Goal: Task Accomplishment & Management: Use online tool/utility

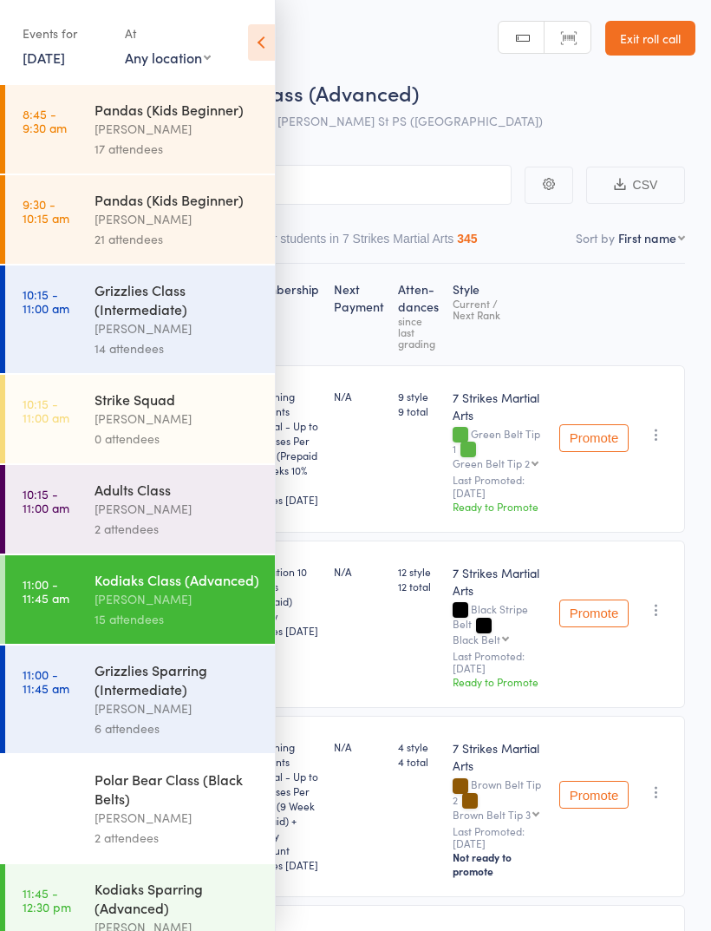
click at [170, 807] on div "Polar Bear Class (Black Belts)" at bounding box center [178, 788] width 166 height 38
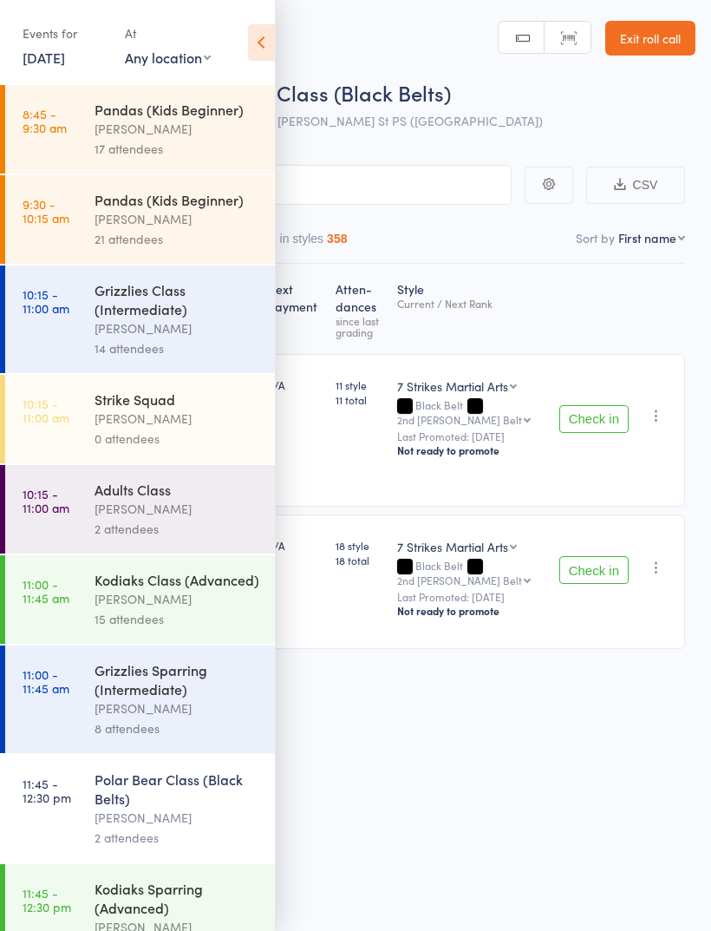
click at [266, 47] on icon at bounding box center [261, 42] width 27 height 36
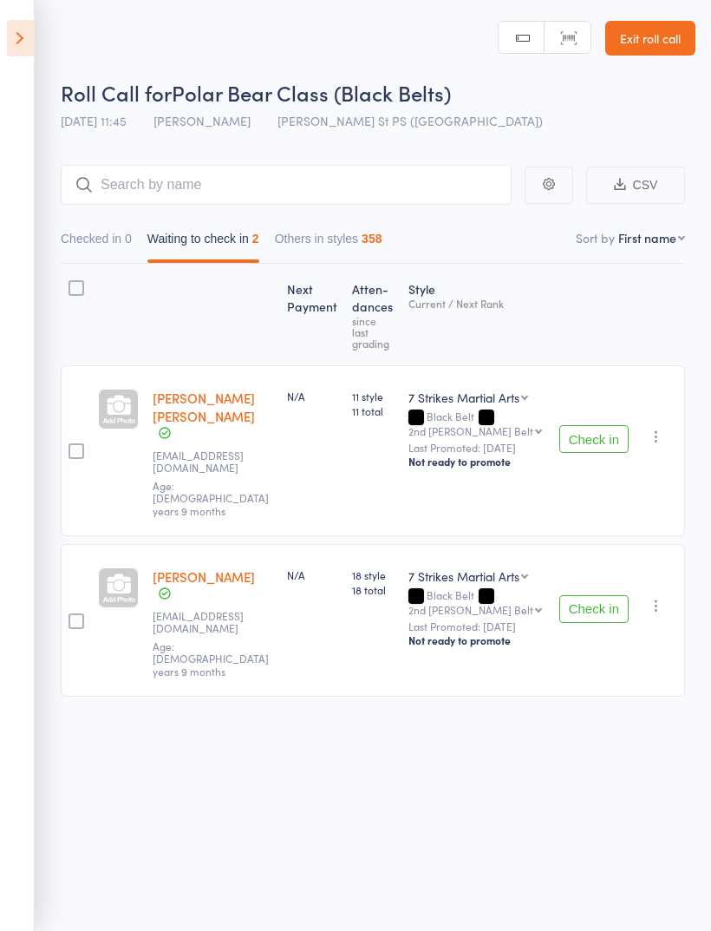
click at [596, 425] on button "Check in" at bounding box center [593, 439] width 69 height 28
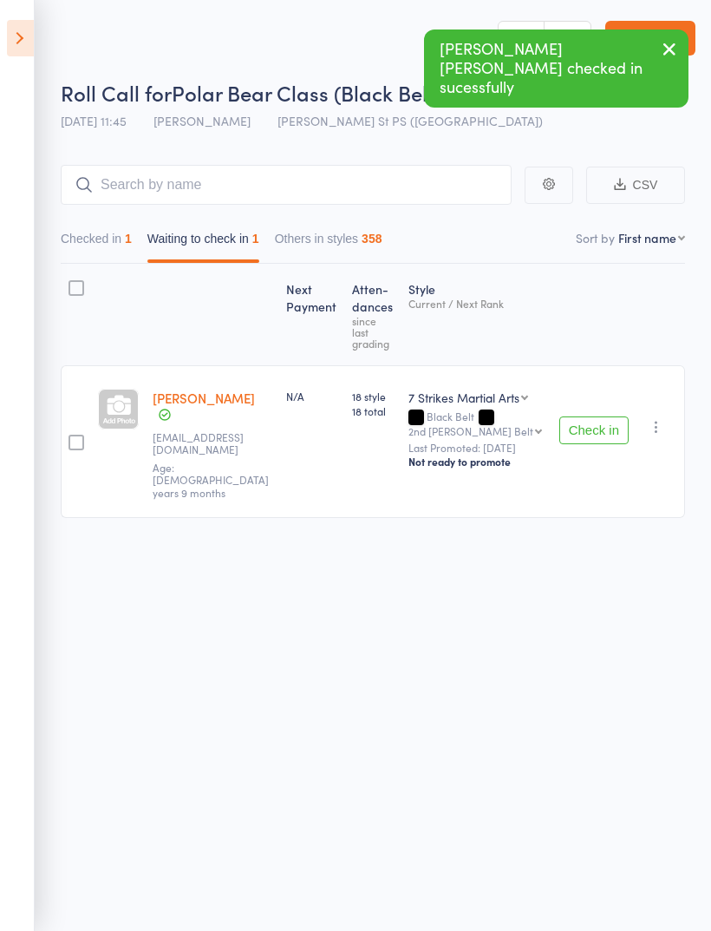
click at [574, 419] on button "Check in" at bounding box center [593, 430] width 69 height 28
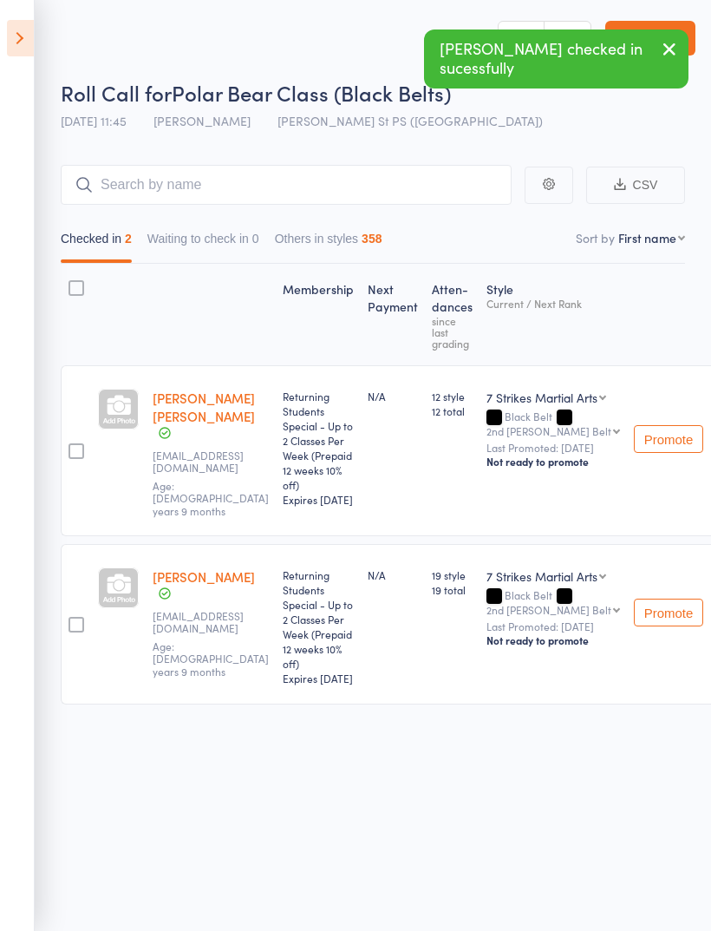
click at [107, 249] on button "Checked in 2" at bounding box center [96, 243] width 71 height 40
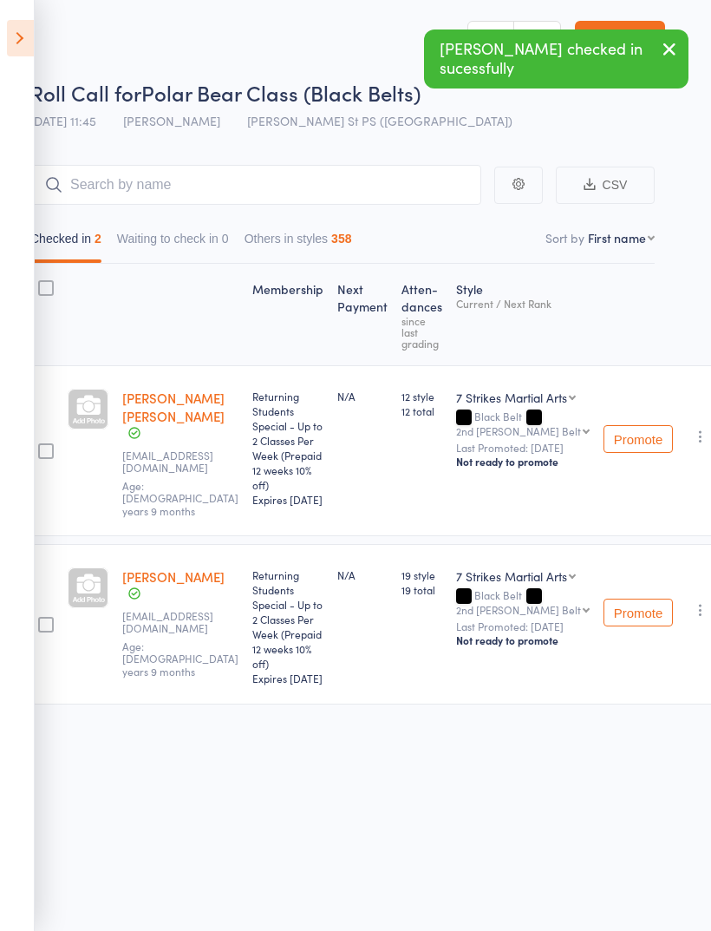
click at [690, 436] on button "button" at bounding box center [700, 436] width 21 height 21
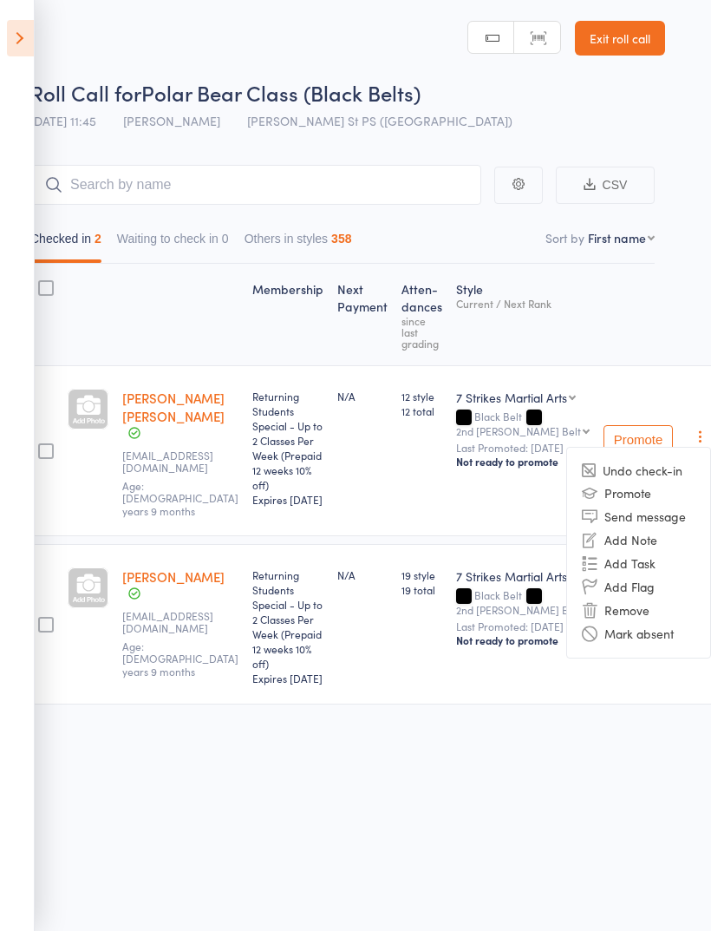
click at [667, 469] on li "Undo check-in" at bounding box center [638, 471] width 143 height 22
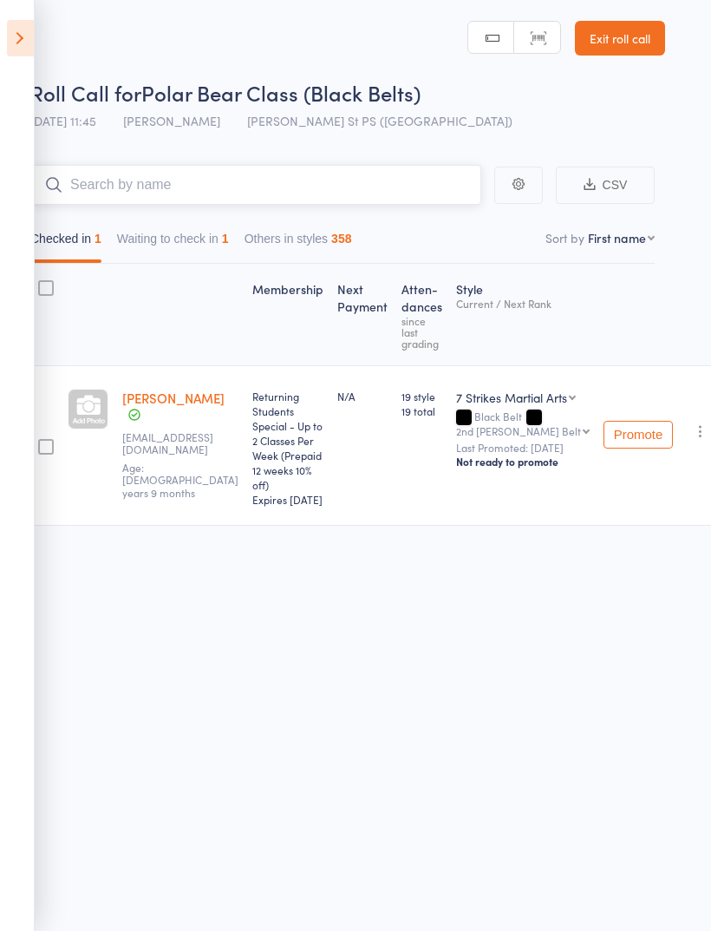
click at [279, 181] on input "search" at bounding box center [255, 185] width 451 height 40
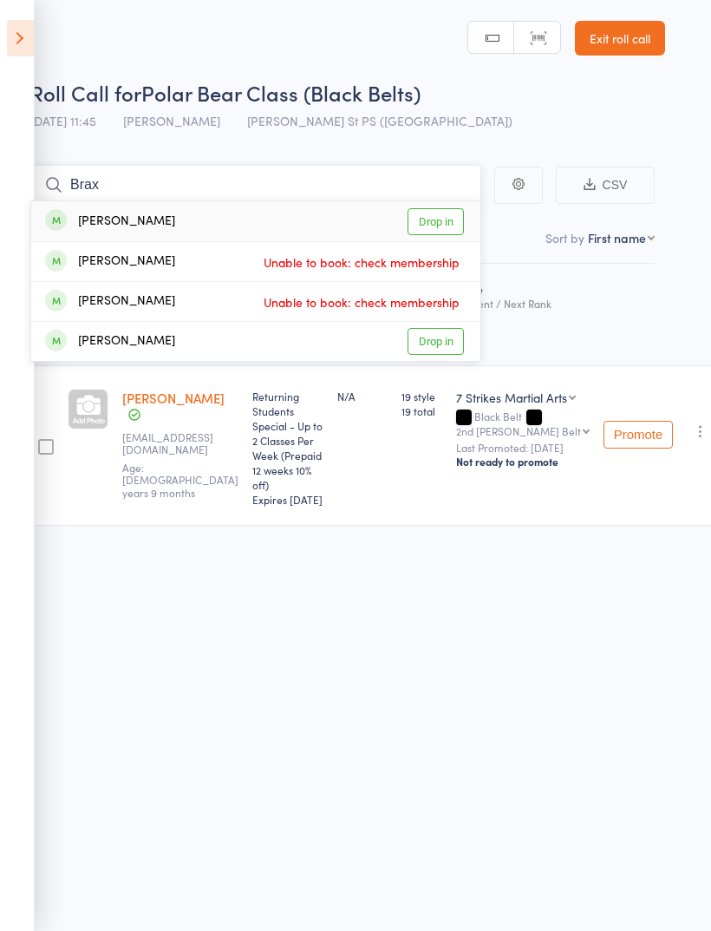
type input "Brax"
click at [449, 222] on link "Drop in" at bounding box center [436, 221] width 56 height 27
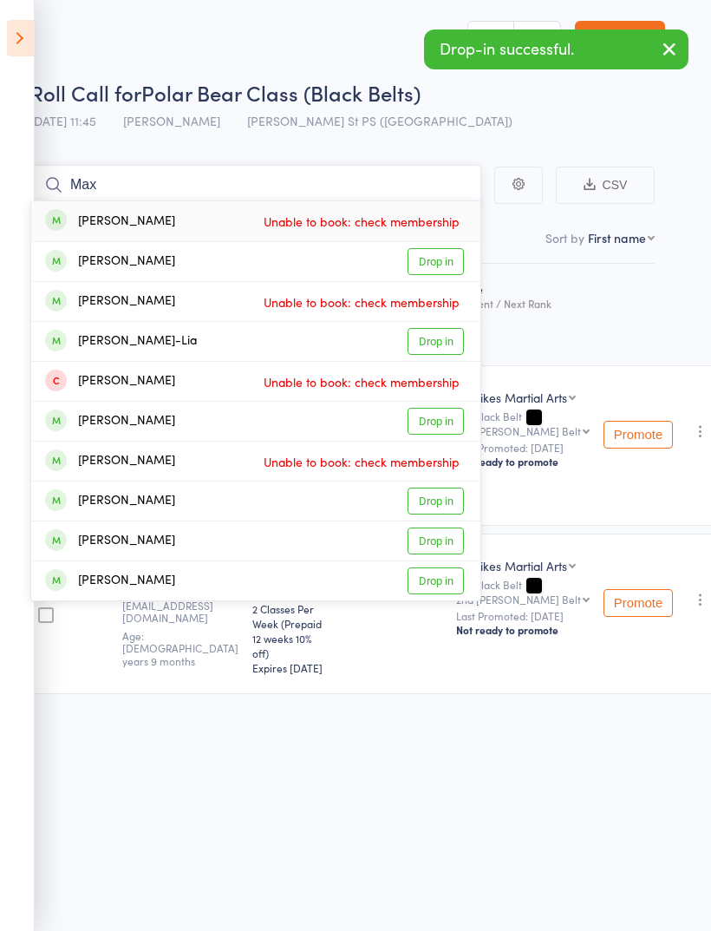
type input "Max"
click at [453, 266] on link "Drop in" at bounding box center [436, 261] width 56 height 27
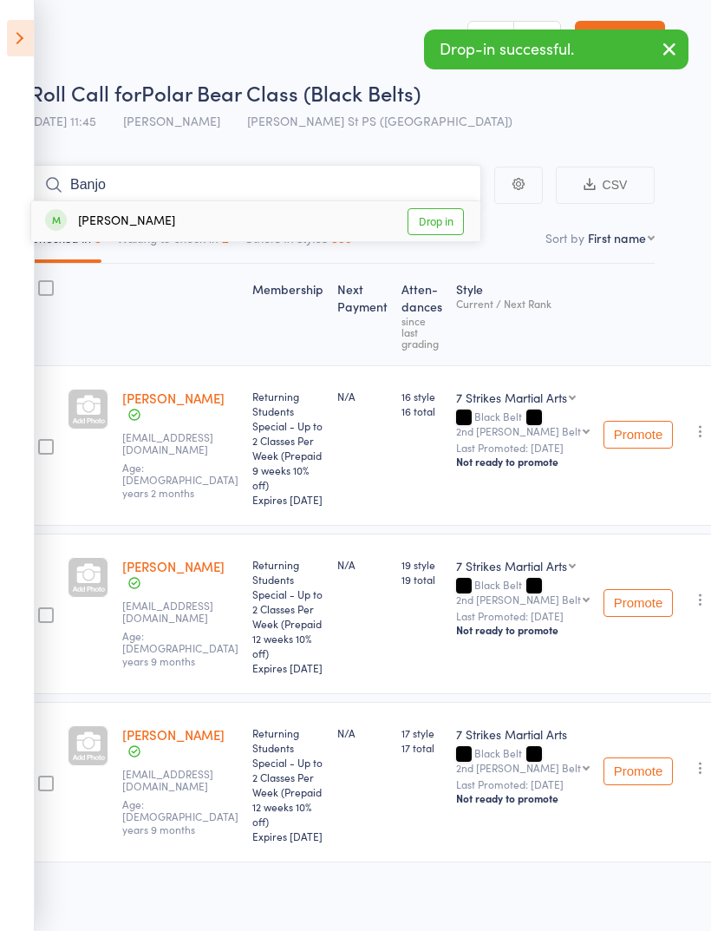
type input "Banjo"
click at [439, 224] on link "Drop in" at bounding box center [436, 221] width 56 height 27
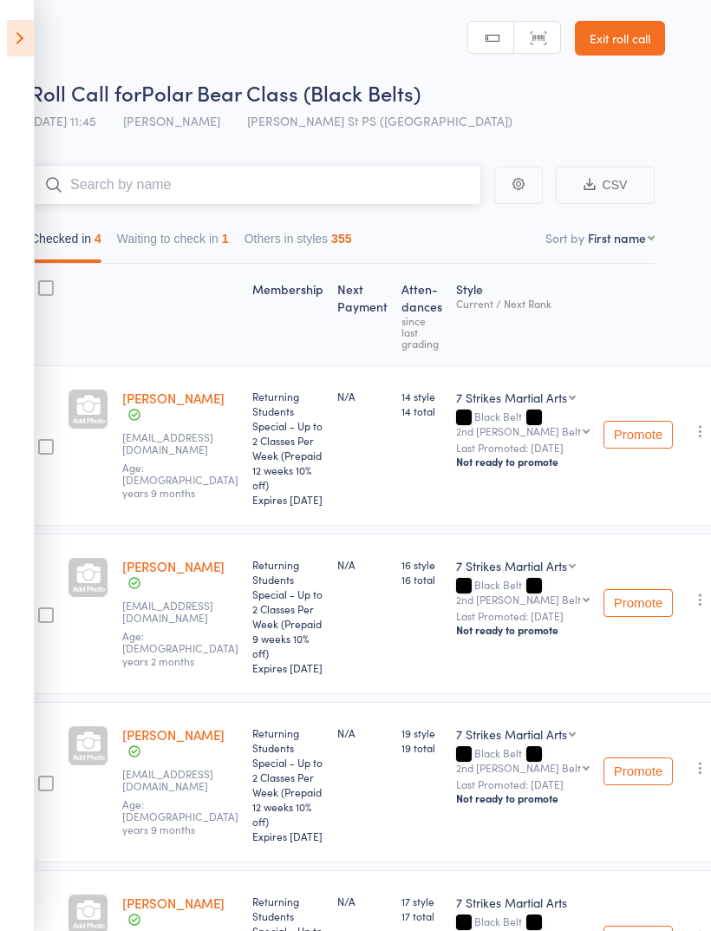
click at [294, 187] on input "search" at bounding box center [255, 185] width 451 height 40
type input "Fin"
click at [458, 214] on link "Drop in" at bounding box center [436, 221] width 56 height 27
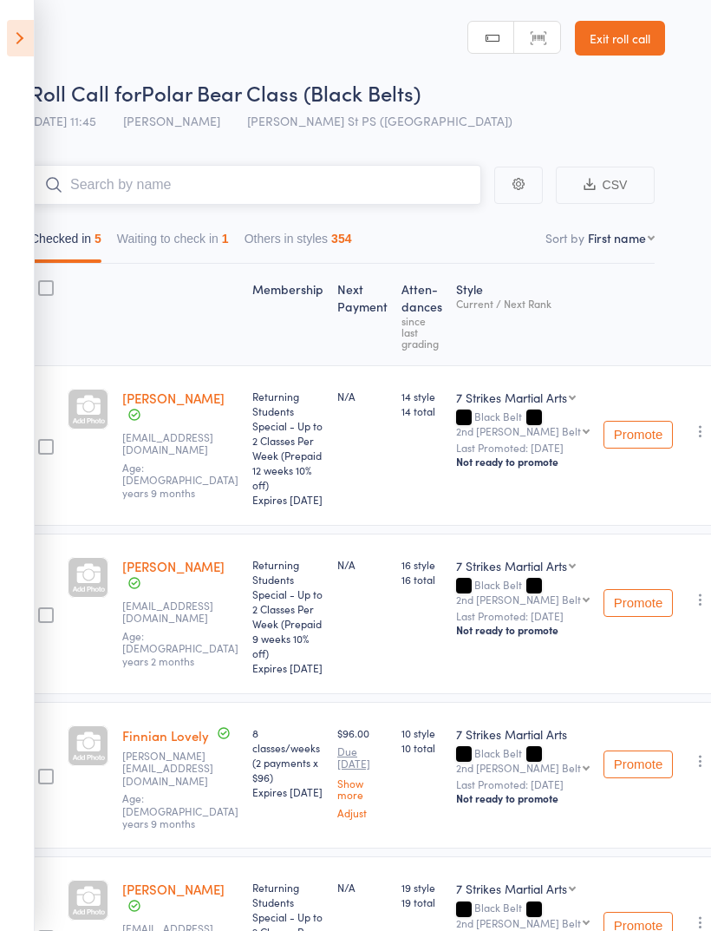
click at [206, 251] on button "Waiting to check in 1" at bounding box center [173, 243] width 112 height 40
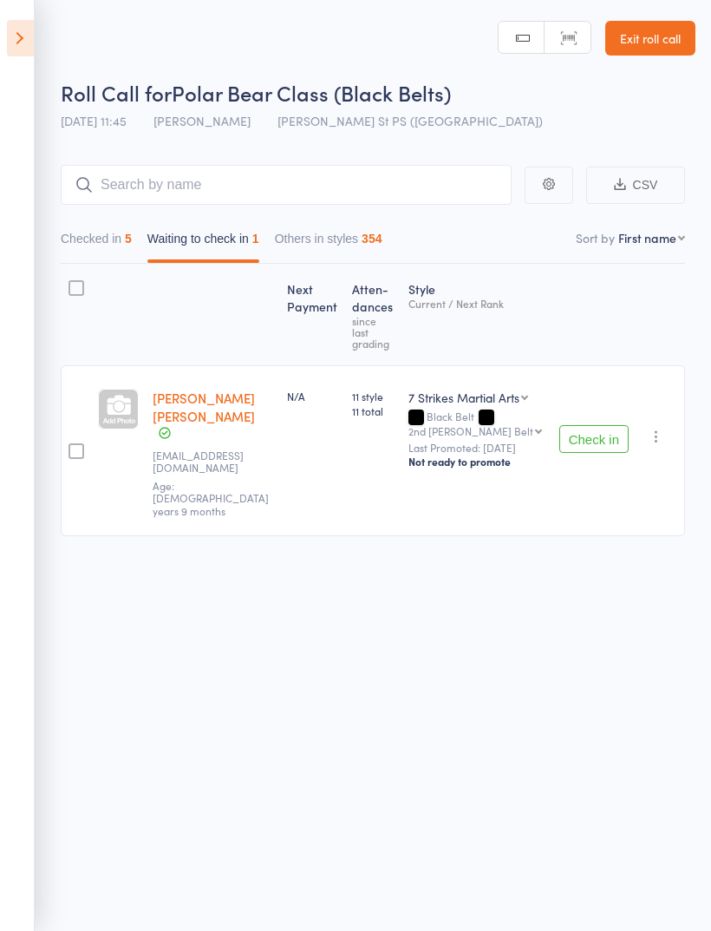
click at [365, 7] on header "Roll Call for Polar Bear Class (Black Belts) 17 Aug 11:45 Daniel Jancek Truscot…" at bounding box center [355, 69] width 711 height 139
click at [592, 425] on button "Check in" at bounding box center [593, 439] width 69 height 28
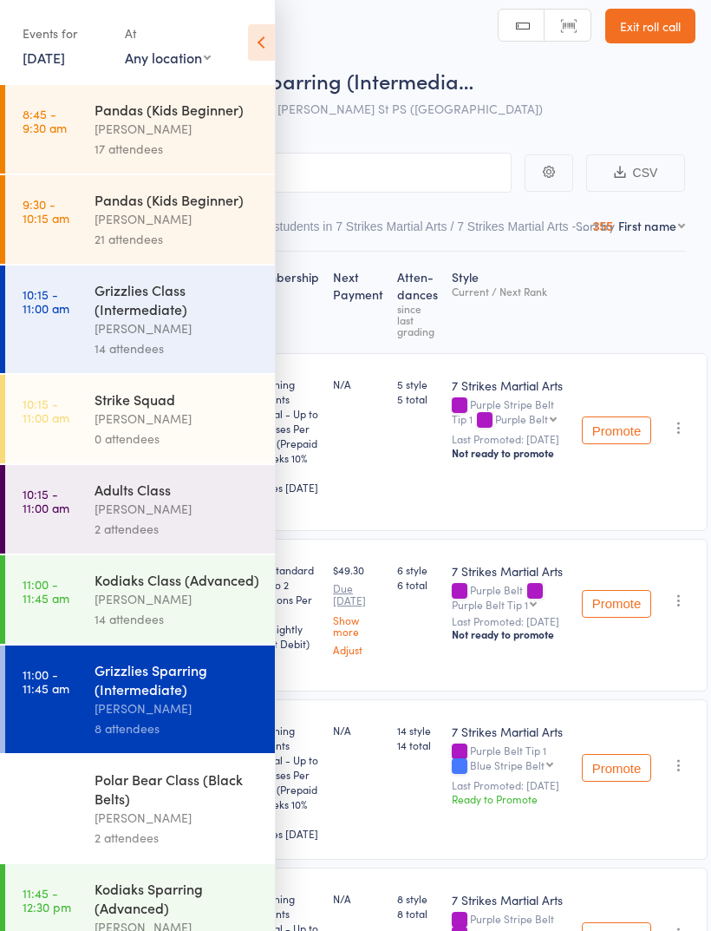
click at [197, 698] on div "Grizzlies Sparring (Intermediate)" at bounding box center [178, 679] width 166 height 38
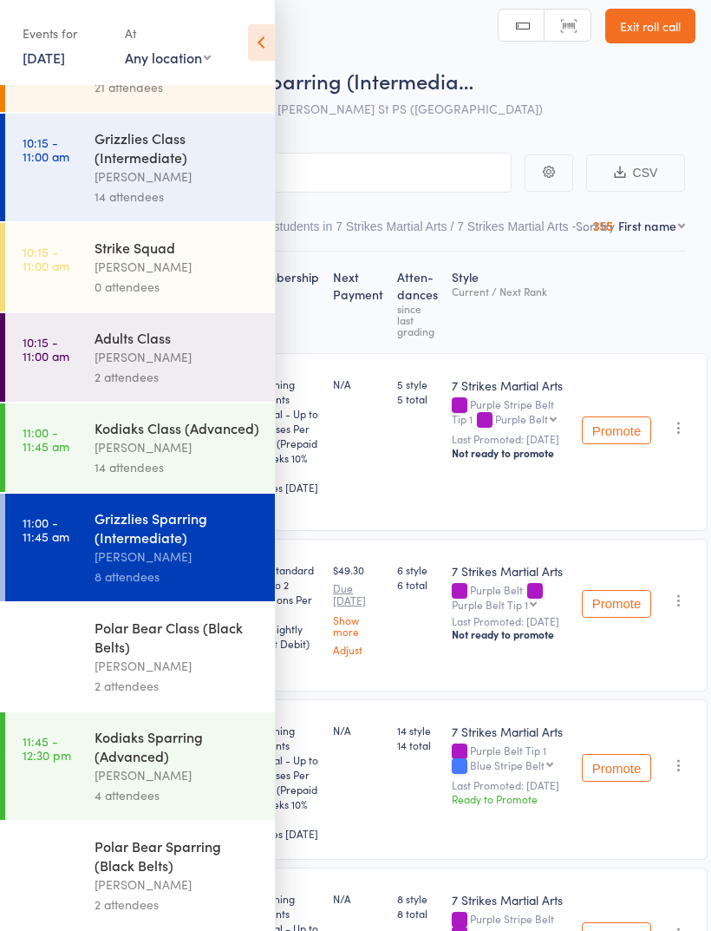
click at [178, 764] on div "Kodiaks Sparring (Advanced)" at bounding box center [178, 746] width 166 height 38
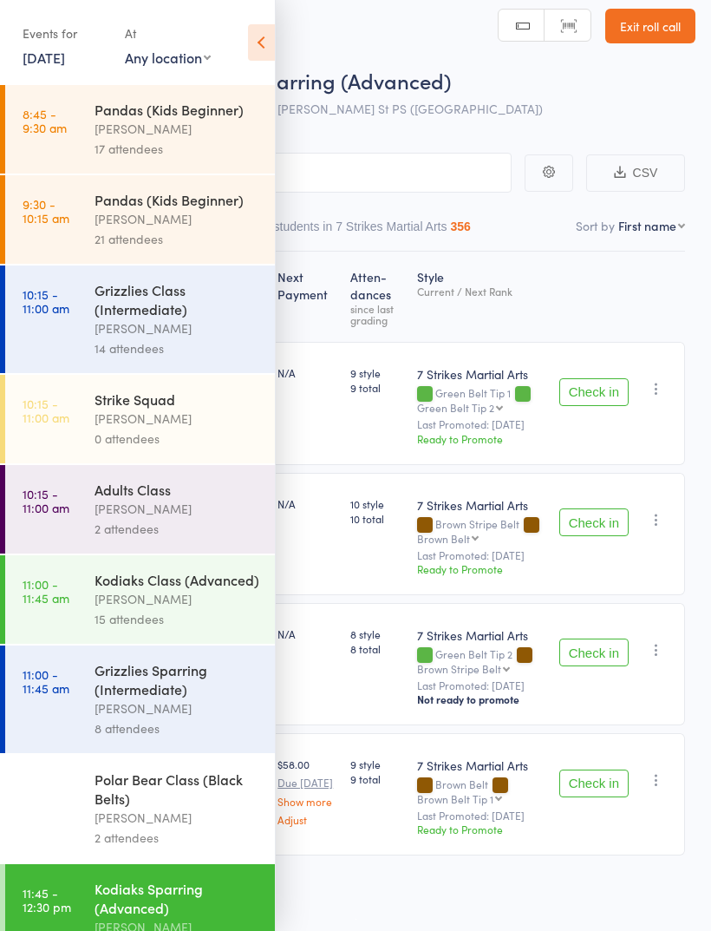
click at [266, 56] on icon at bounding box center [261, 42] width 27 height 36
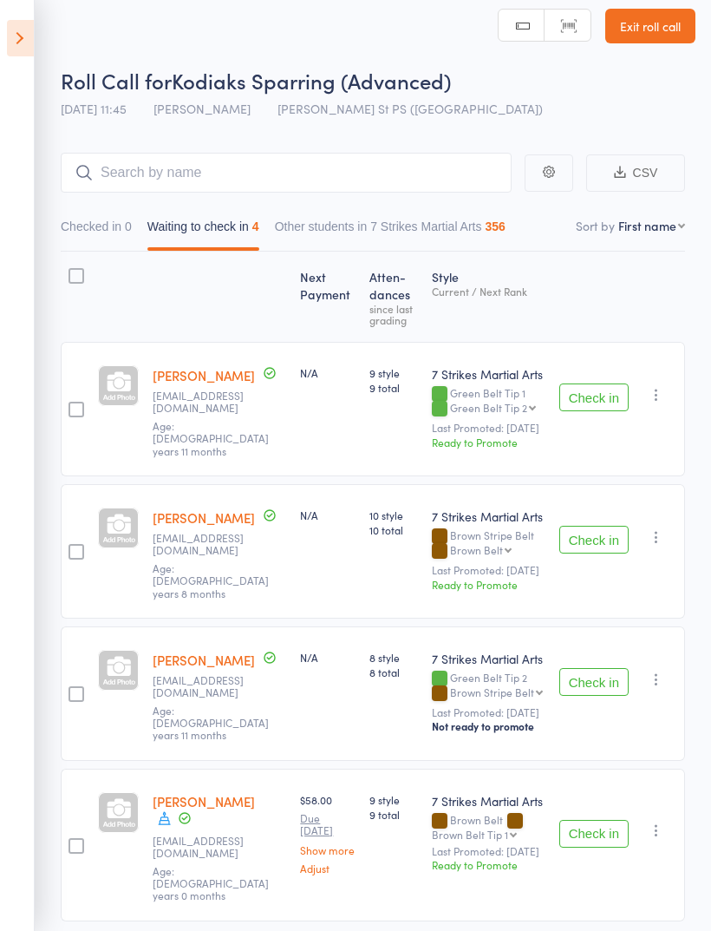
scroll to position [29, 0]
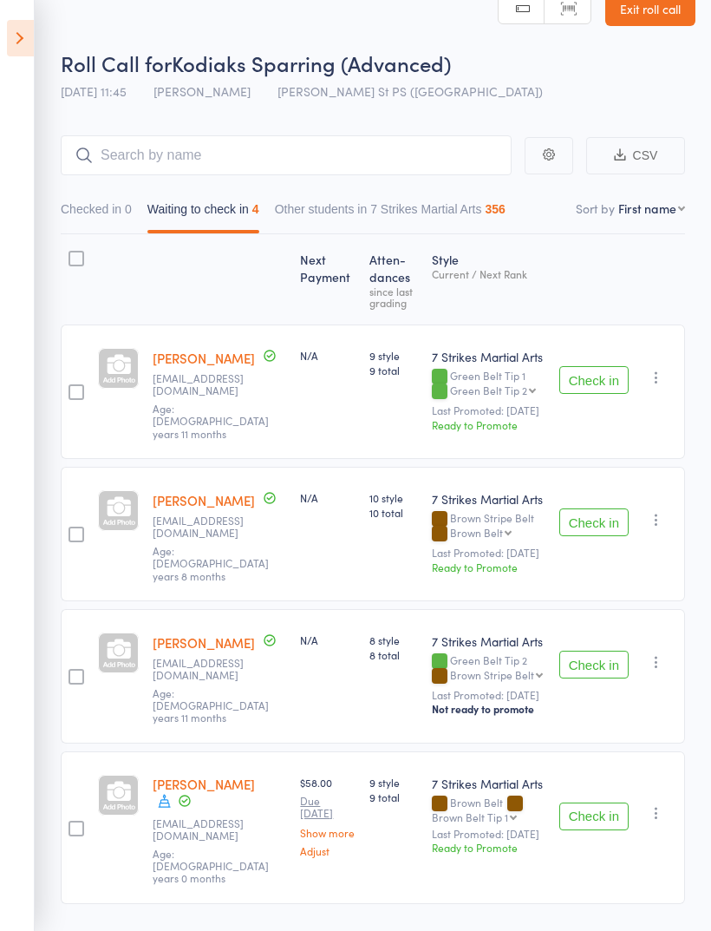
click at [586, 508] on button "Check in" at bounding box center [593, 522] width 69 height 28
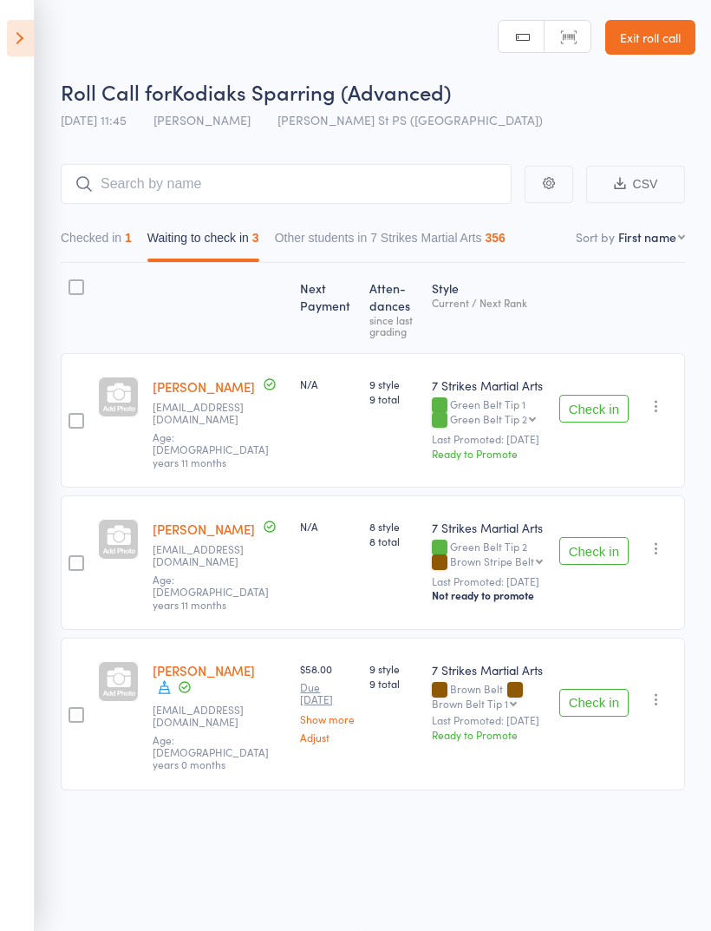
click at [582, 402] on button "Check in" at bounding box center [593, 409] width 69 height 28
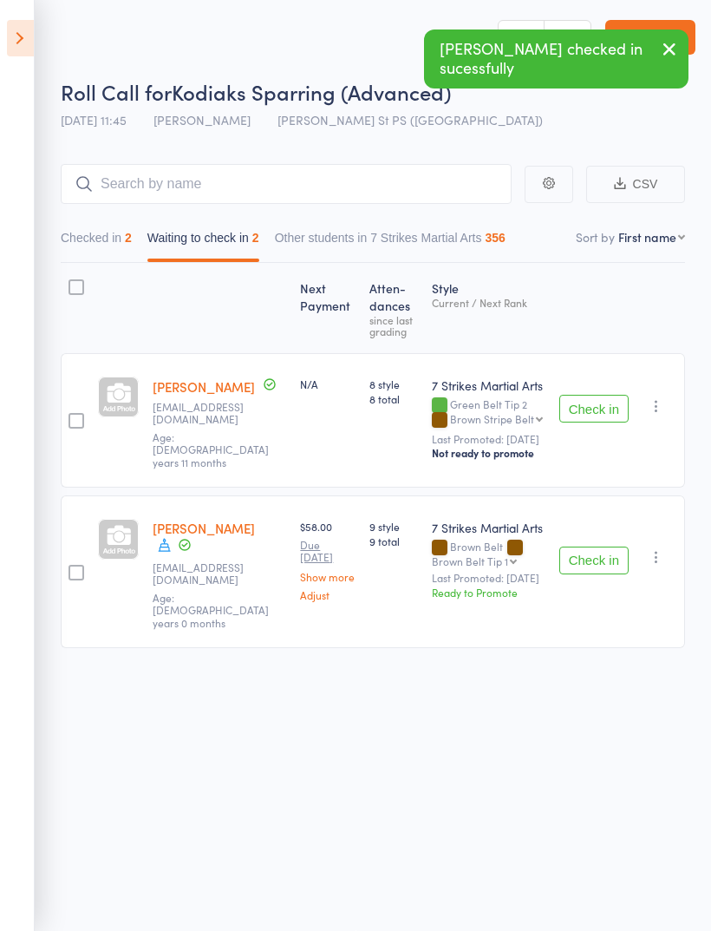
click at [593, 395] on button "Check in" at bounding box center [593, 409] width 69 height 28
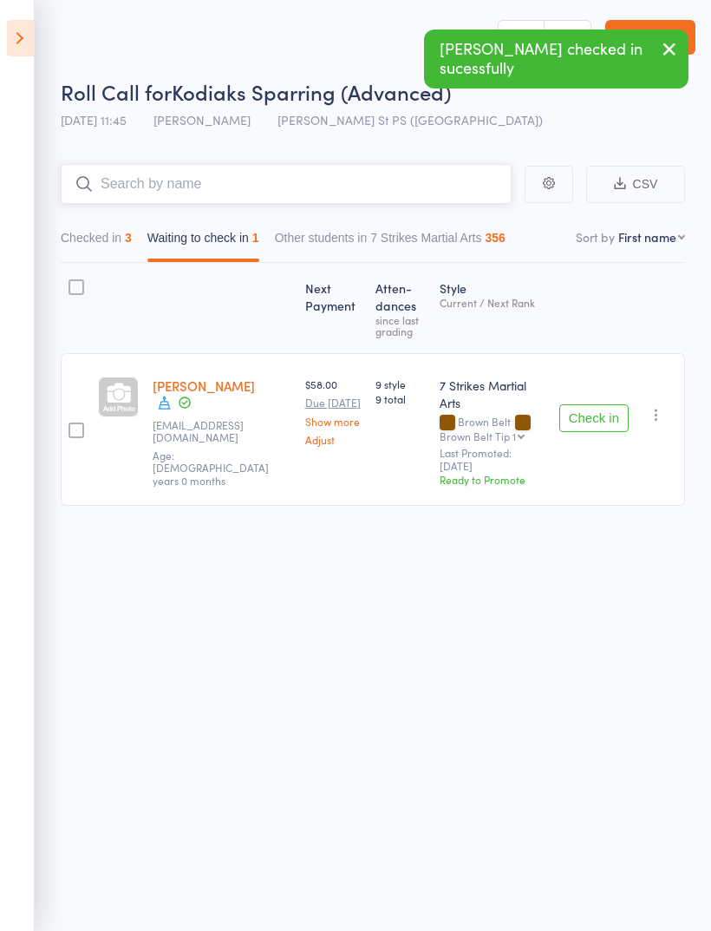
click at [377, 185] on input "search" at bounding box center [286, 184] width 451 height 40
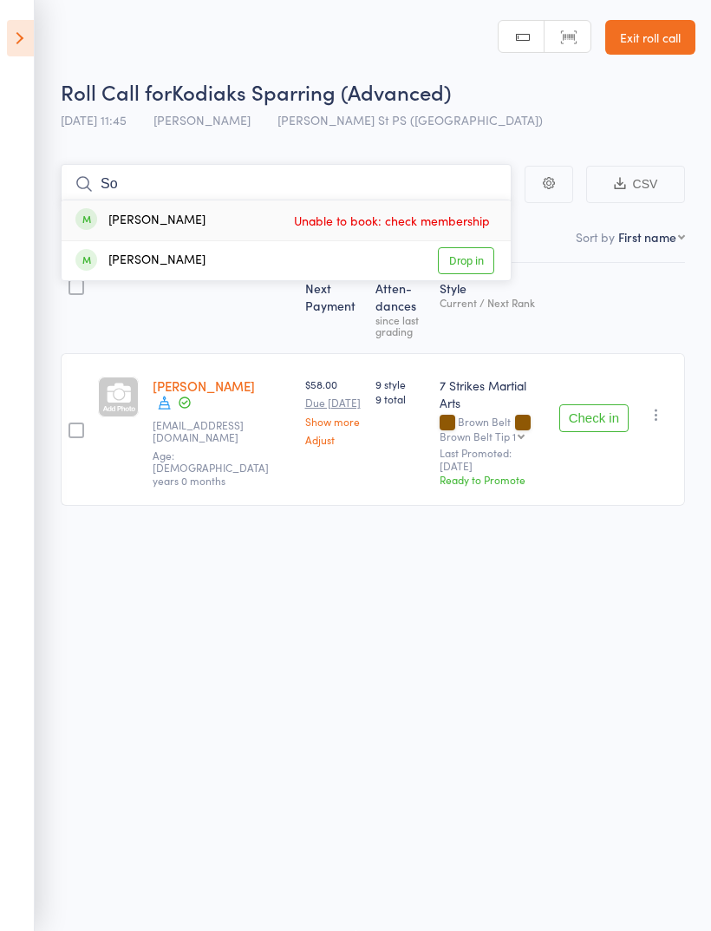
type input "S"
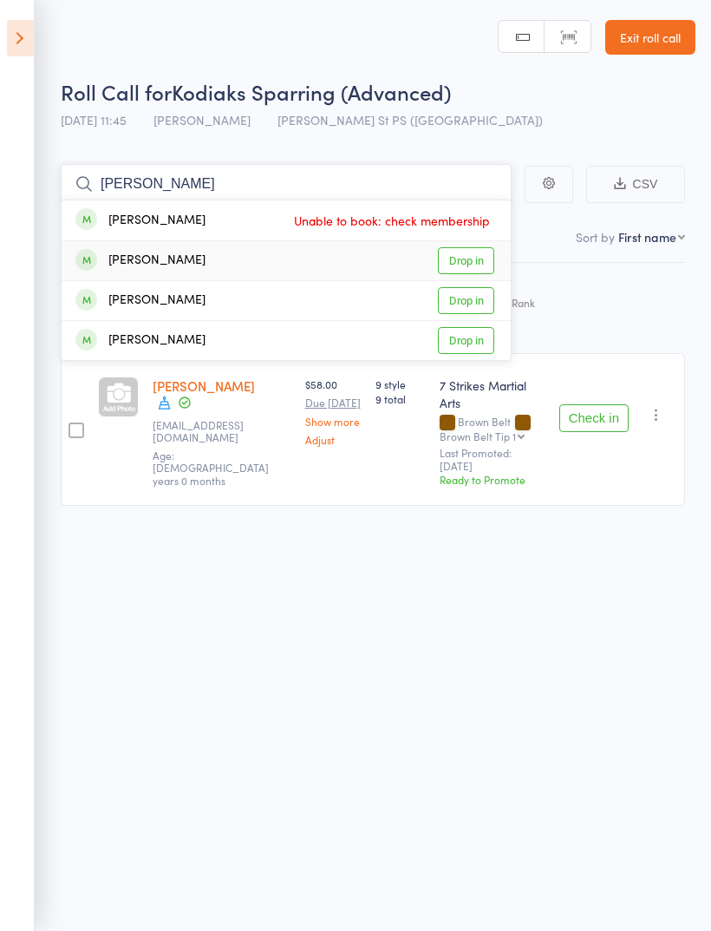
type input "[PERSON_NAME]"
click at [483, 257] on link "Drop in" at bounding box center [466, 260] width 56 height 27
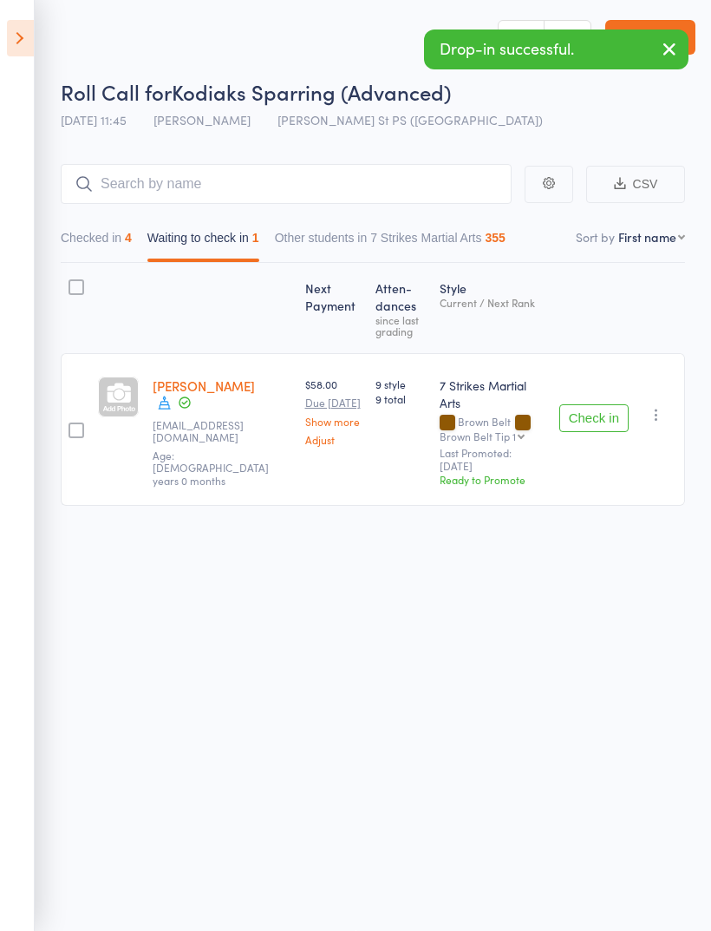
click at [595, 404] on button "Check in" at bounding box center [593, 418] width 69 height 28
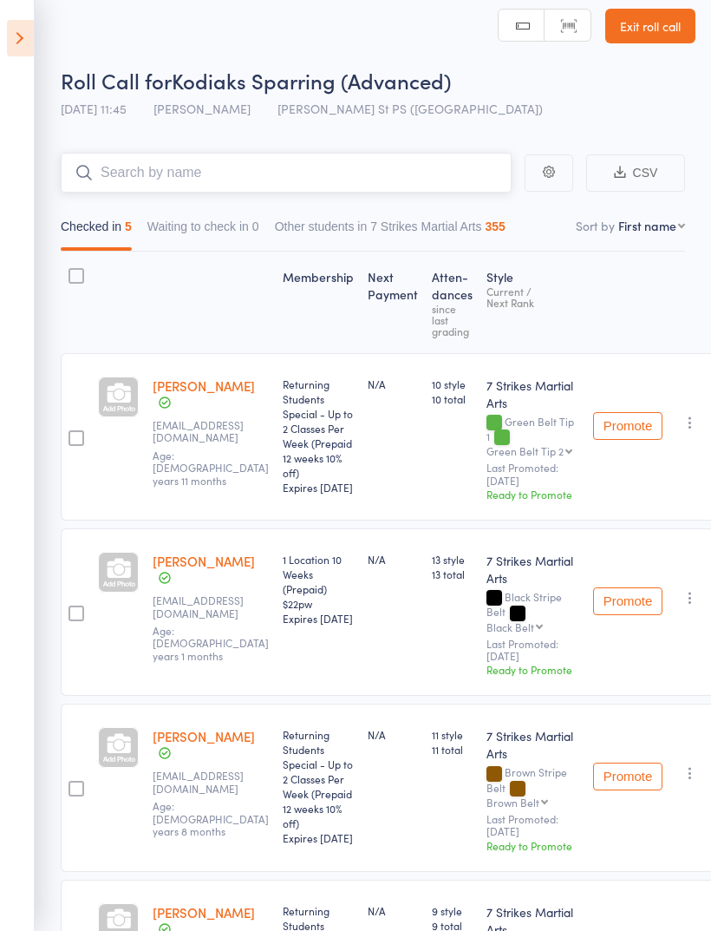
click at [418, 164] on input "search" at bounding box center [286, 173] width 451 height 40
type input "Aust"
click at [480, 211] on link "Drop in" at bounding box center [466, 209] width 56 height 27
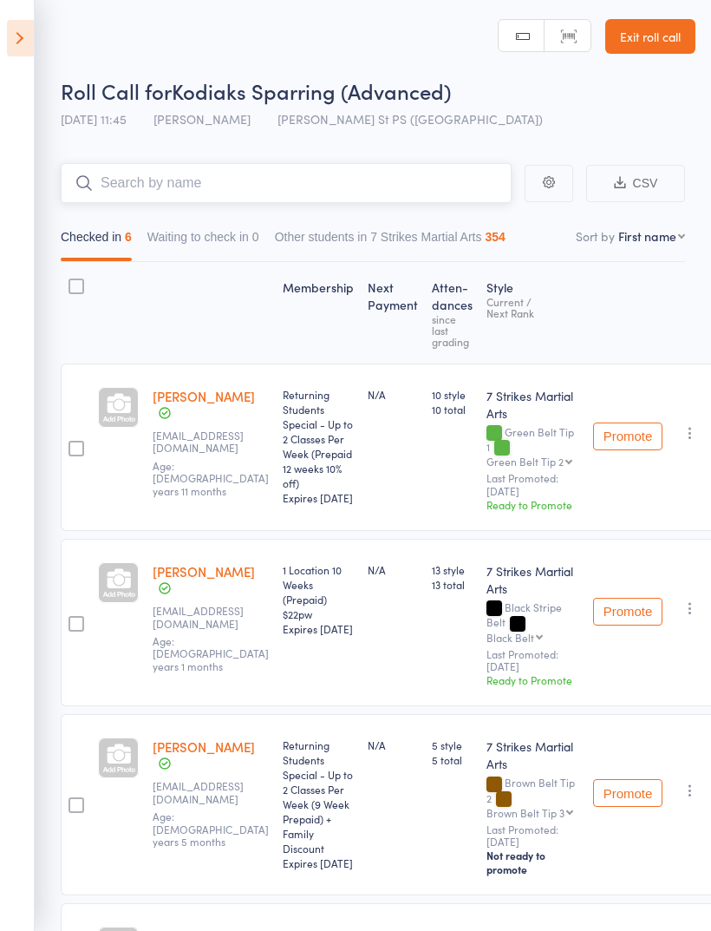
scroll to position [0, 0]
